Goal: Navigation & Orientation: Find specific page/section

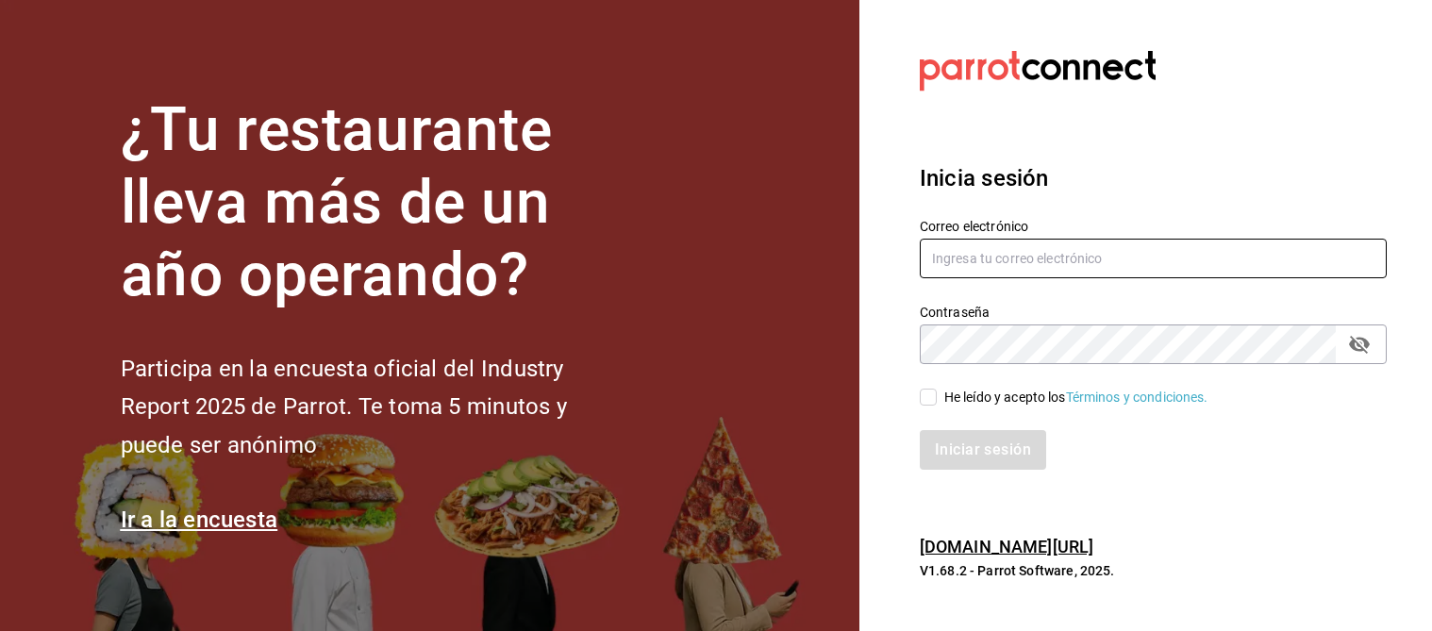
click at [1016, 261] on input "text" at bounding box center [1153, 259] width 467 height 40
type input "[EMAIL_ADDRESS][DOMAIN_NAME]"
click at [931, 396] on input "He leído y acepto los Términos y condiciones." at bounding box center [928, 397] width 17 height 17
checkbox input "true"
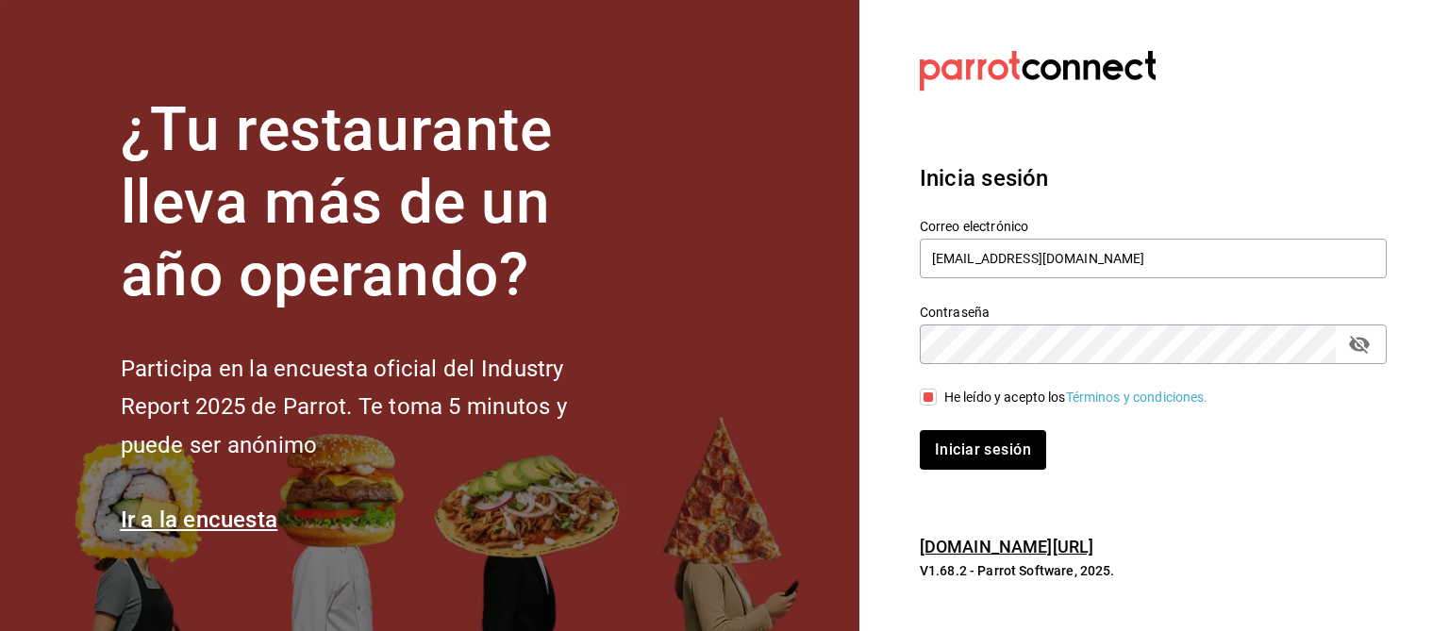
click at [967, 426] on div "Iniciar sesión" at bounding box center [1142, 439] width 490 height 62
click at [974, 451] on button "Iniciar sesión" at bounding box center [984, 450] width 128 height 40
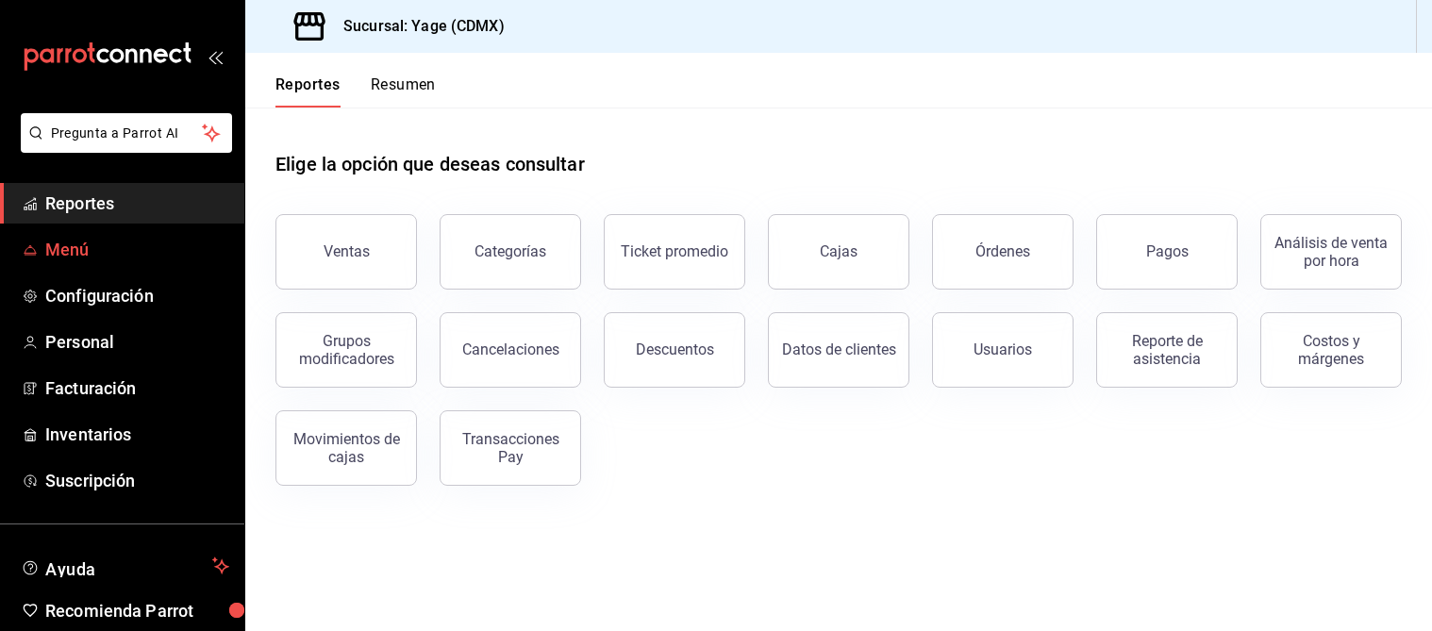
click at [95, 239] on span "Menú" at bounding box center [137, 249] width 184 height 25
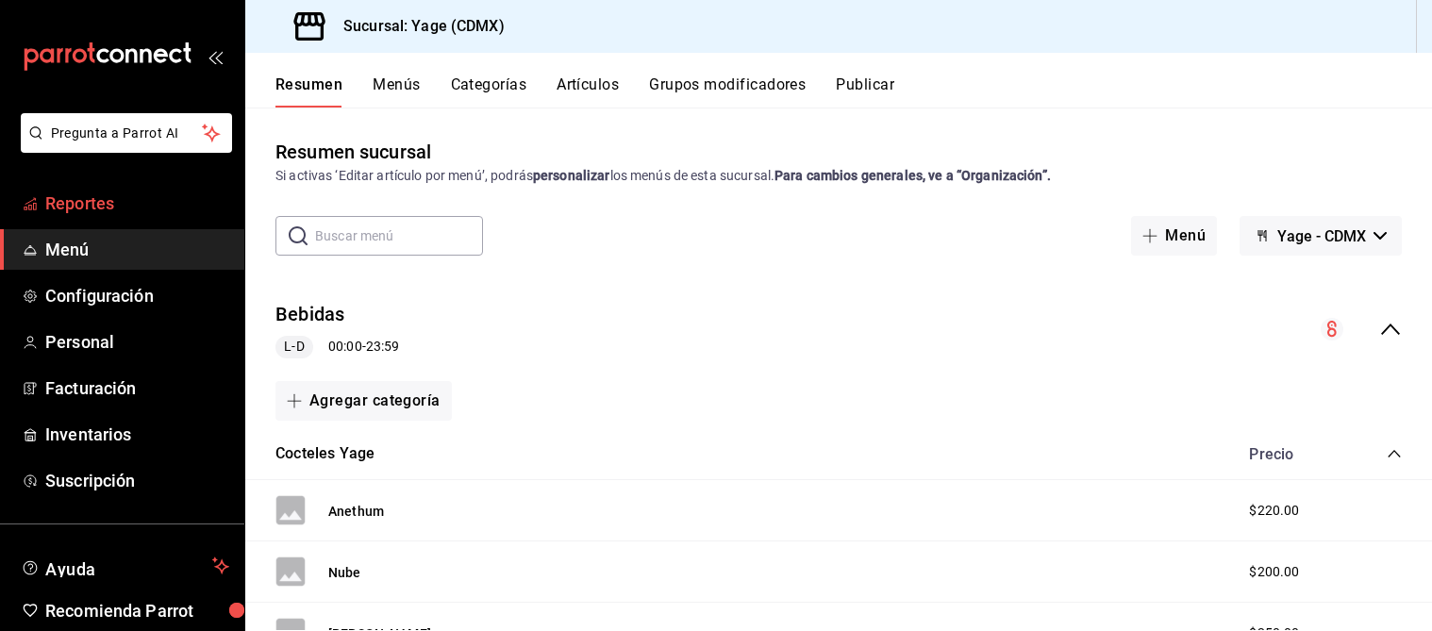
click at [111, 217] on link "Reportes" at bounding box center [122, 203] width 244 height 41
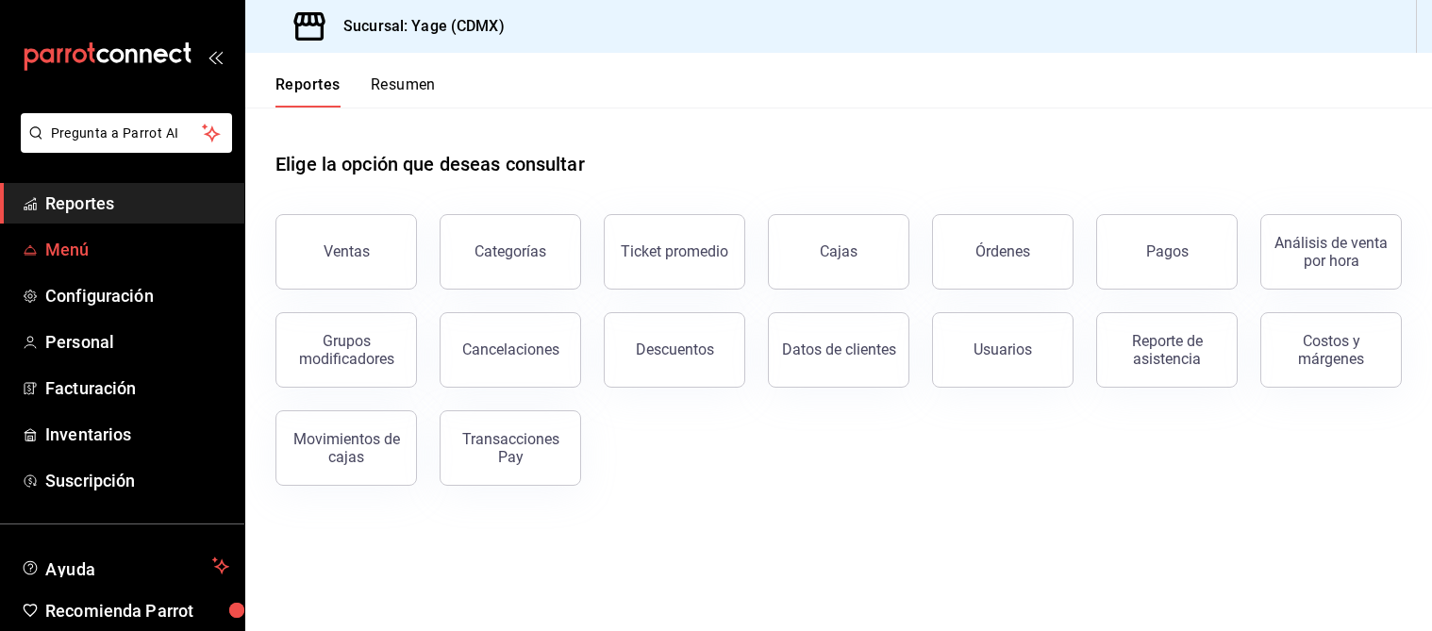
click at [100, 246] on span "Menú" at bounding box center [137, 249] width 184 height 25
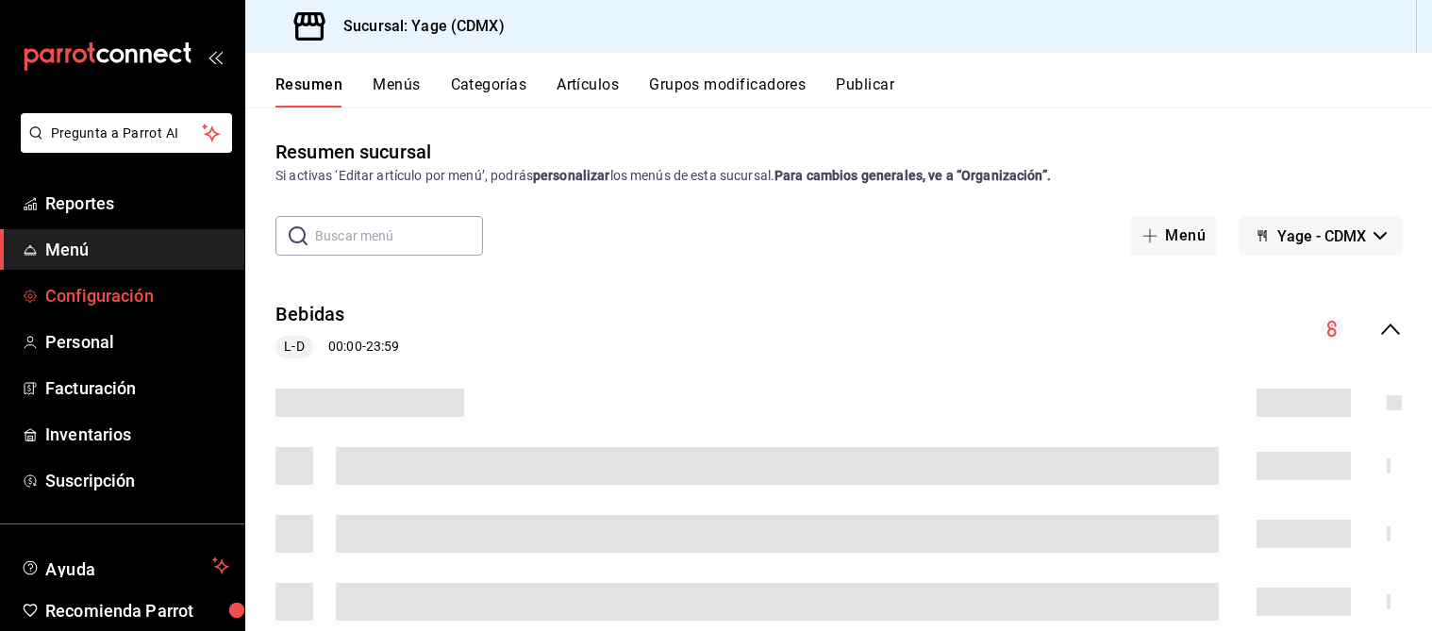
click at [103, 291] on span "Configuración" at bounding box center [137, 295] width 184 height 25
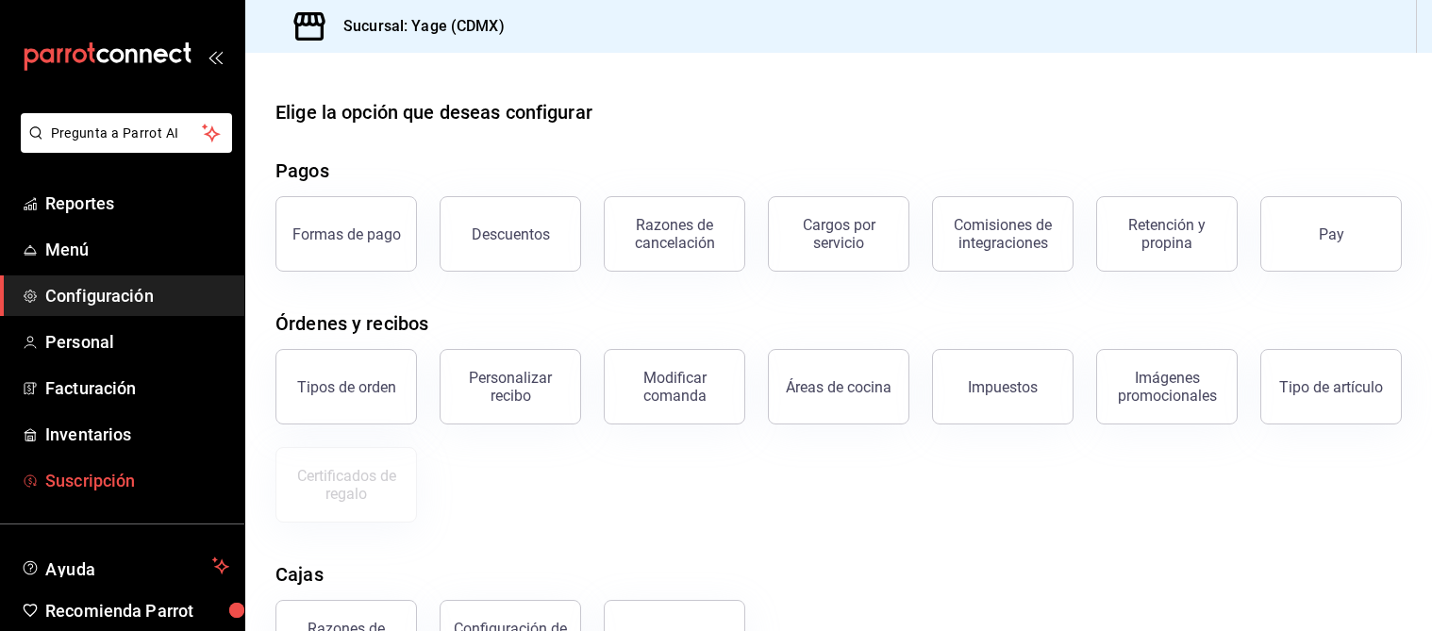
scroll to position [80, 0]
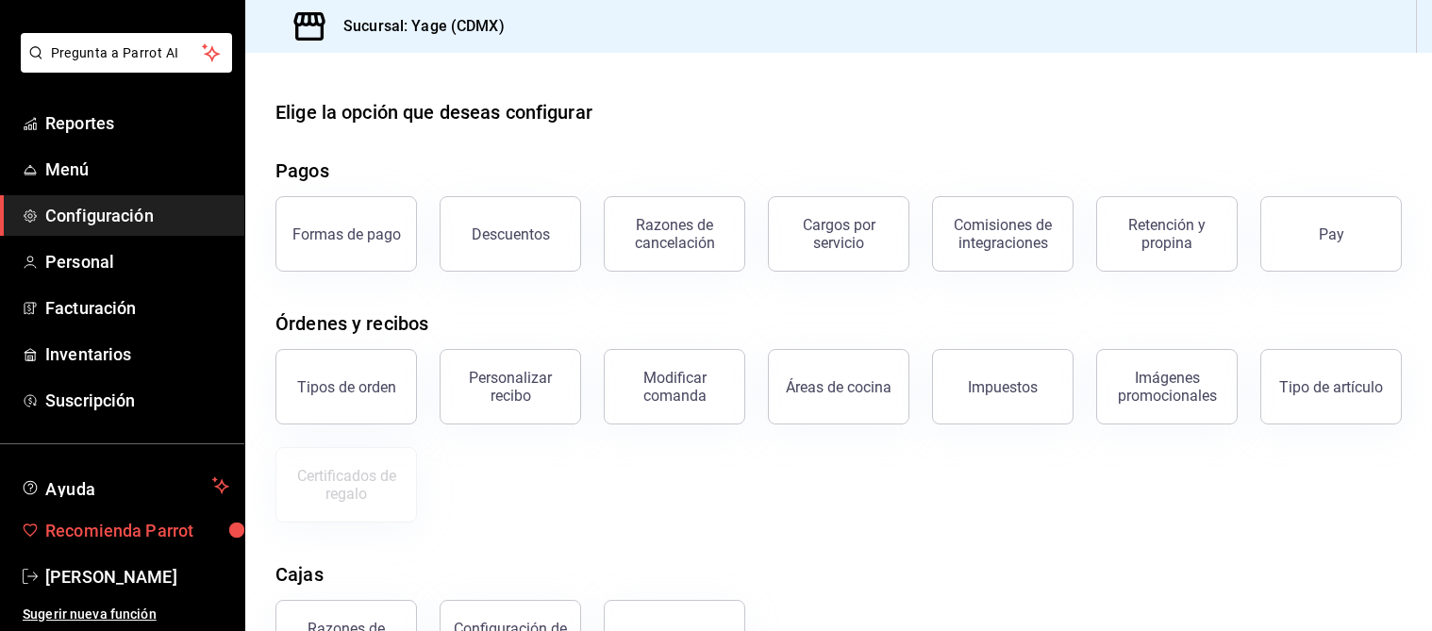
click at [115, 534] on span "Recomienda Parrot" at bounding box center [137, 530] width 184 height 25
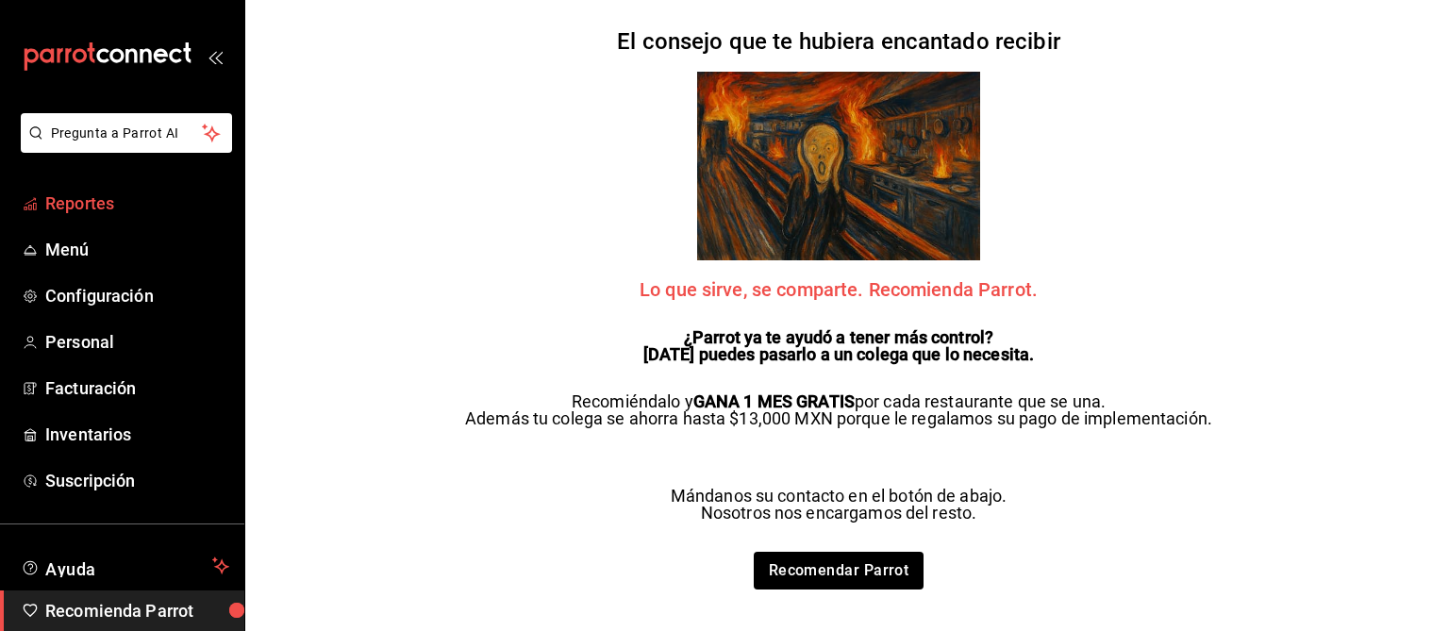
click at [117, 199] on span "Reportes" at bounding box center [137, 203] width 184 height 25
